Goal: Transaction & Acquisition: Book appointment/travel/reservation

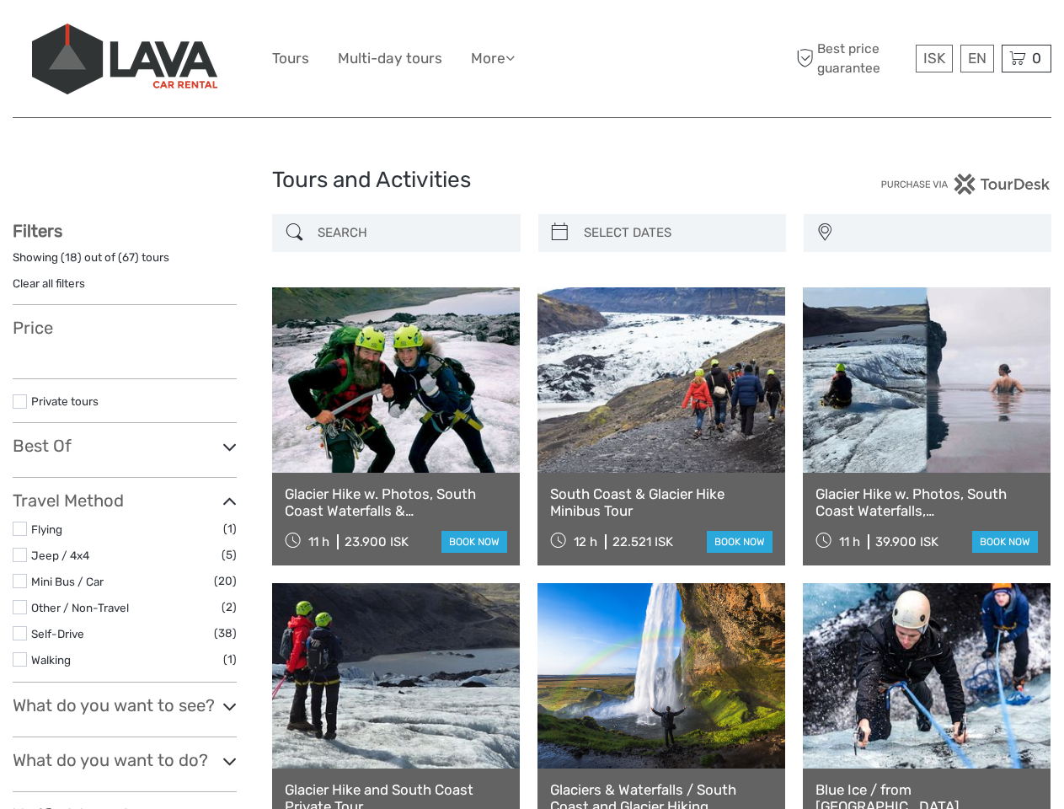
select select
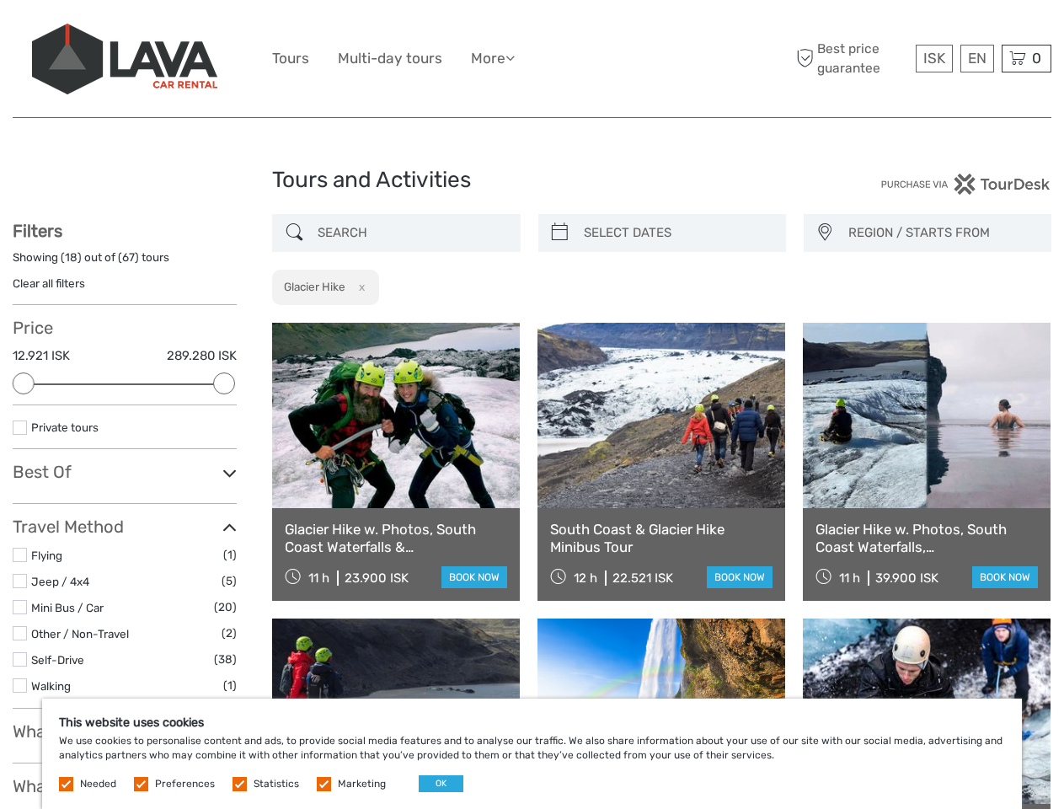
click at [532, 59] on ul "Tours Multi-day tours More Food & drink Travel Articles Back to [GEOGRAPHIC_DAT…" at bounding box center [406, 58] width 268 height 24
click at [495, 58] on link "More" at bounding box center [493, 58] width 44 height 24
click at [515, 57] on icon at bounding box center [510, 58] width 9 height 14
click at [934, 58] on span "ISK" at bounding box center [935, 58] width 22 height 17
click at [977, 58] on div "EN English Español Deutsch" at bounding box center [978, 59] width 34 height 28
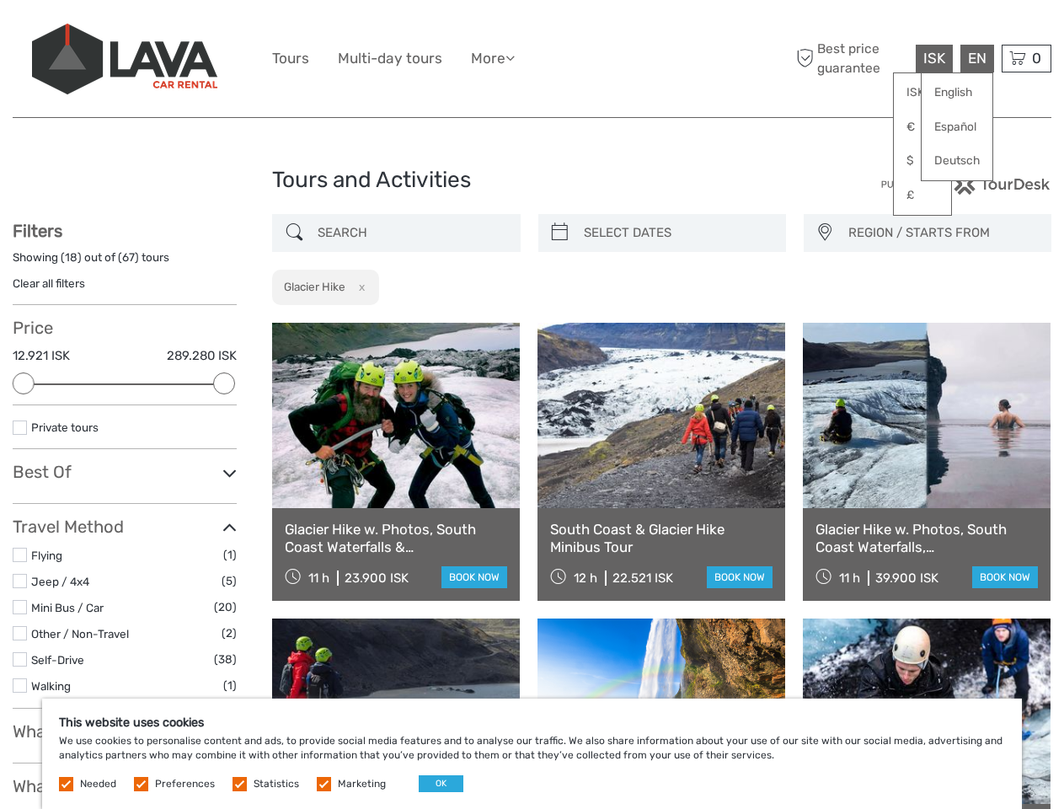
click at [1026, 58] on div "0 Items Total 0 ISK Checkout The shopping cart is empty." at bounding box center [1027, 59] width 50 height 28
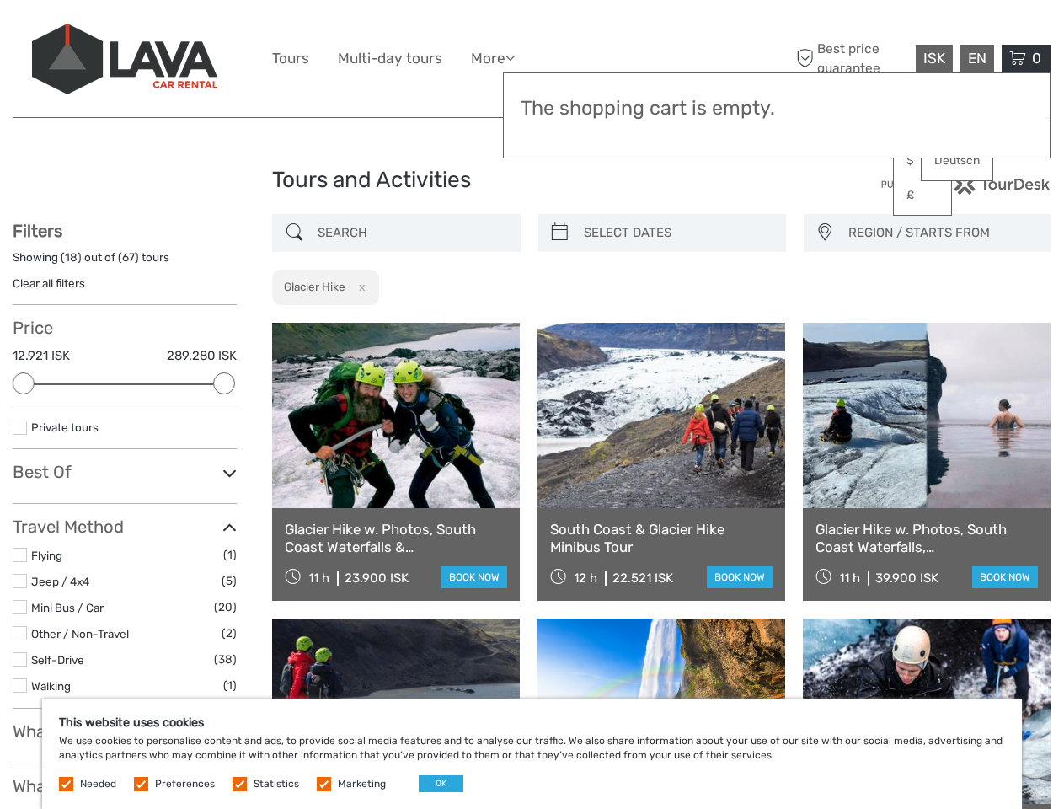
click at [24, 383] on div at bounding box center [24, 383] width 22 height 22
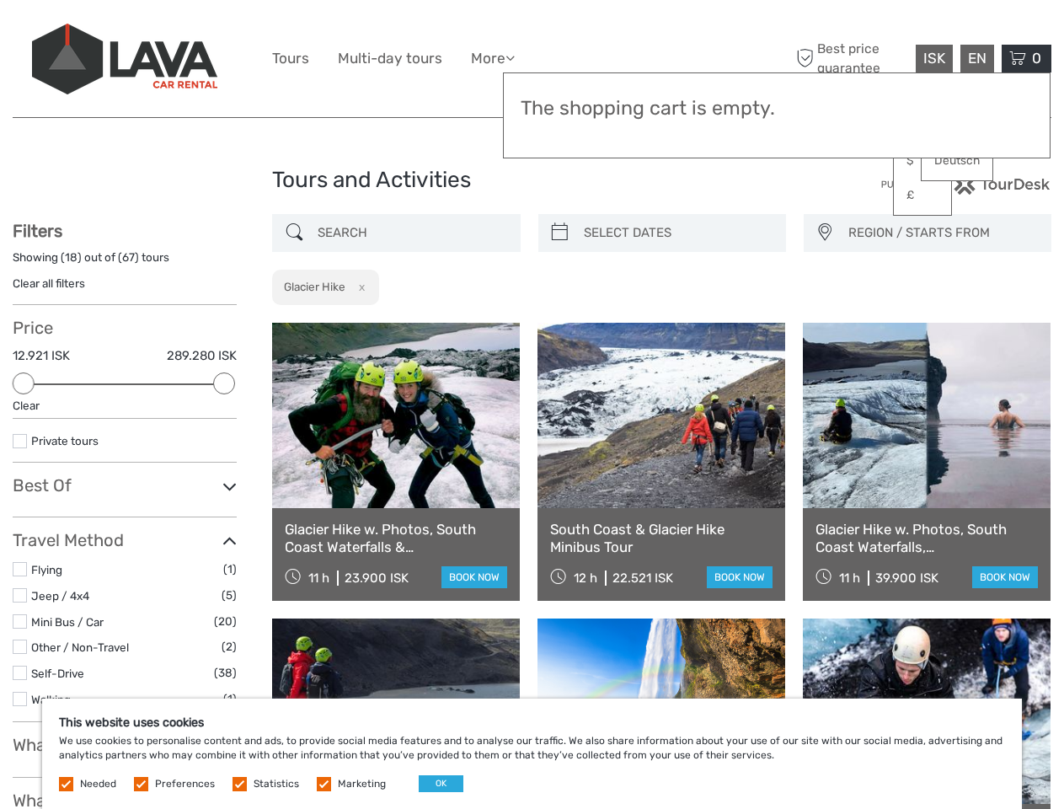
click at [224, 383] on div "Filters Showing ( 18 ) out of ( 67 ) tours Clear all filters Price 12.921 ISK 2…" at bounding box center [125, 666] width 224 height 890
click at [560, 323] on link at bounding box center [662, 415] width 248 height 185
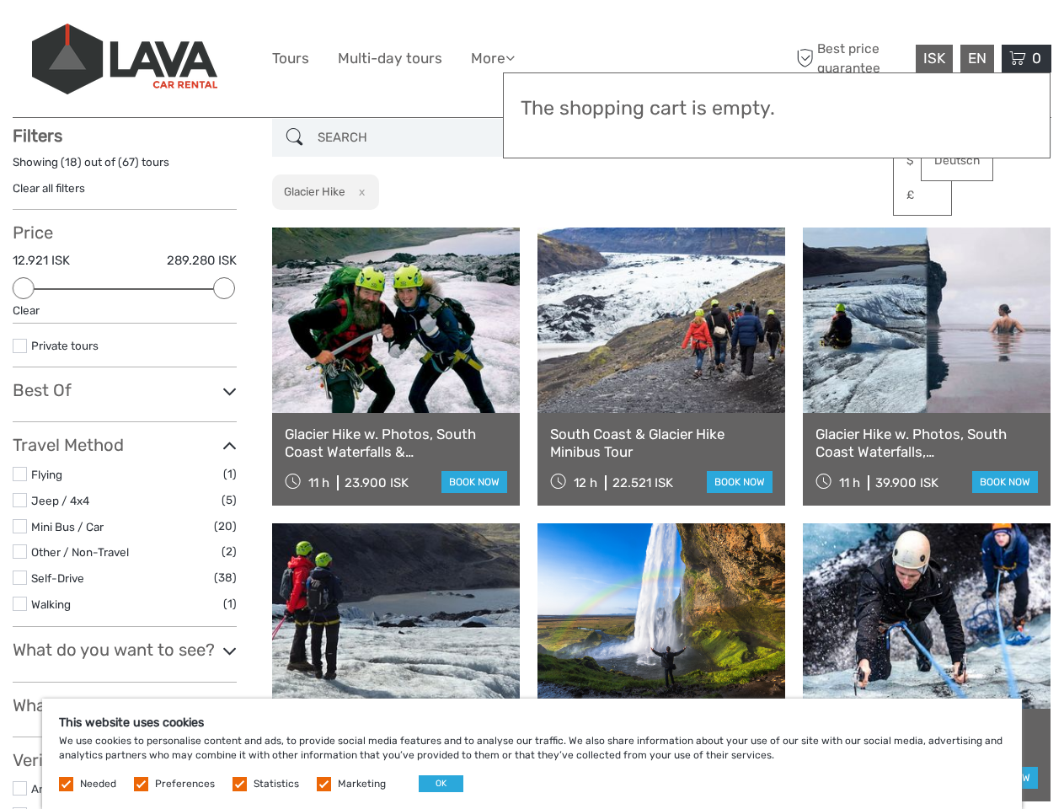
click at [677, 233] on link at bounding box center [662, 320] width 248 height 185
